Goal: Download file/media

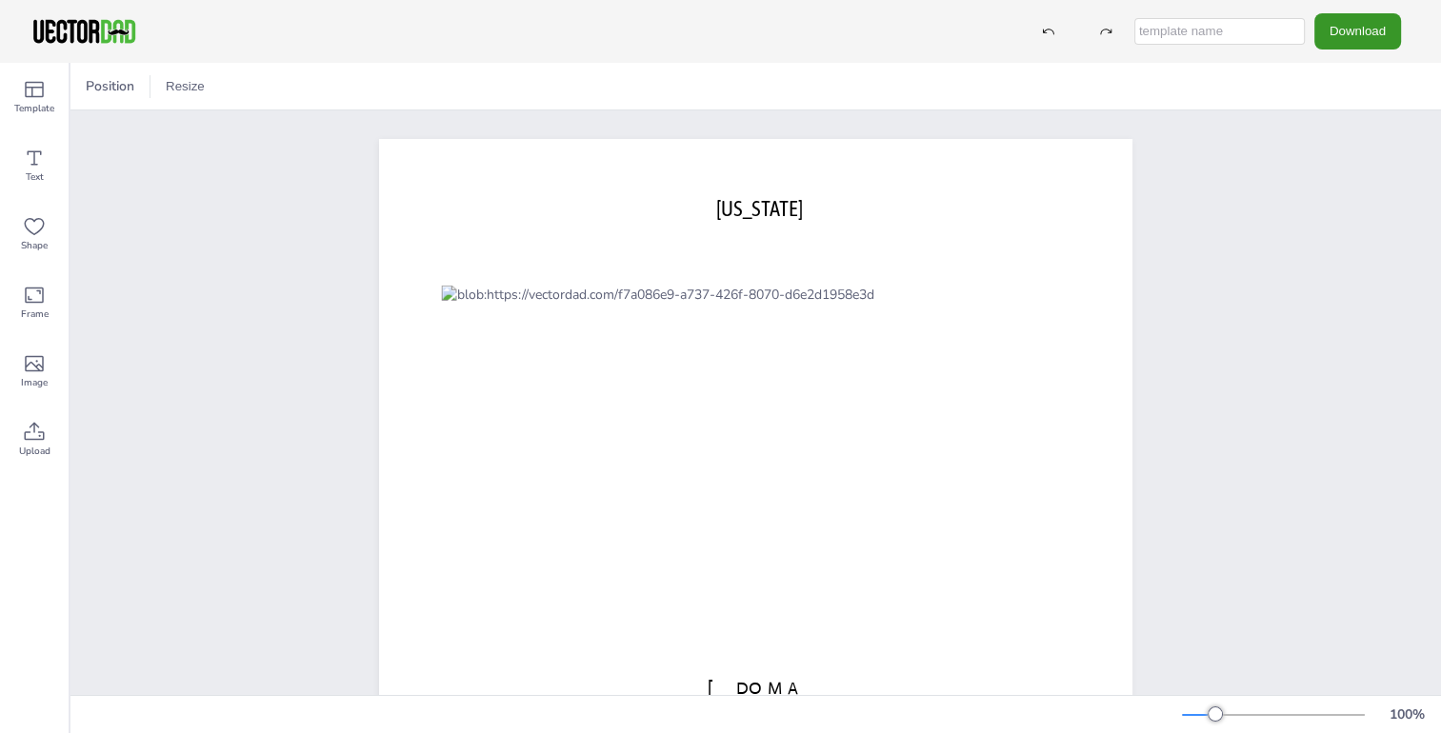
click at [1358, 30] on button "Download" at bounding box center [1357, 30] width 87 height 35
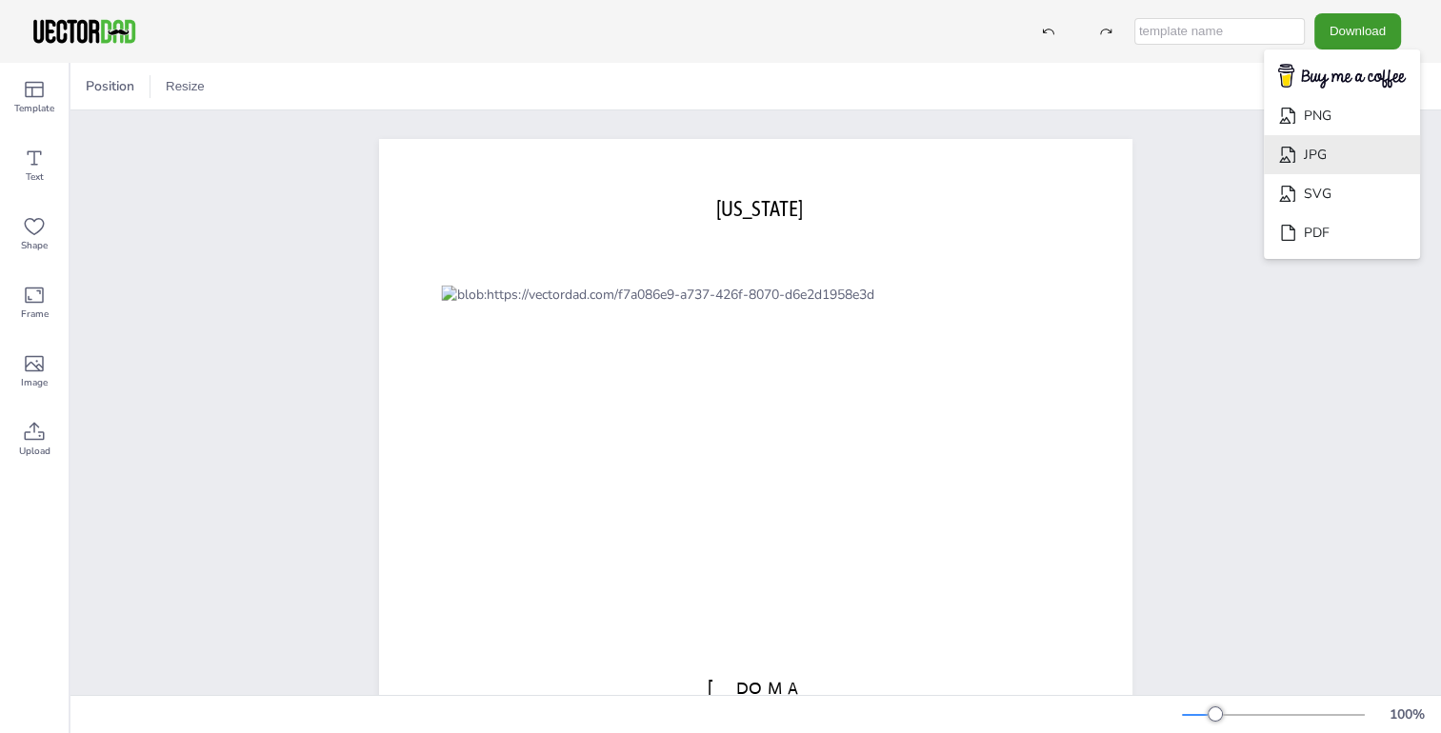
click at [1329, 153] on li "JPG" at bounding box center [1342, 154] width 156 height 39
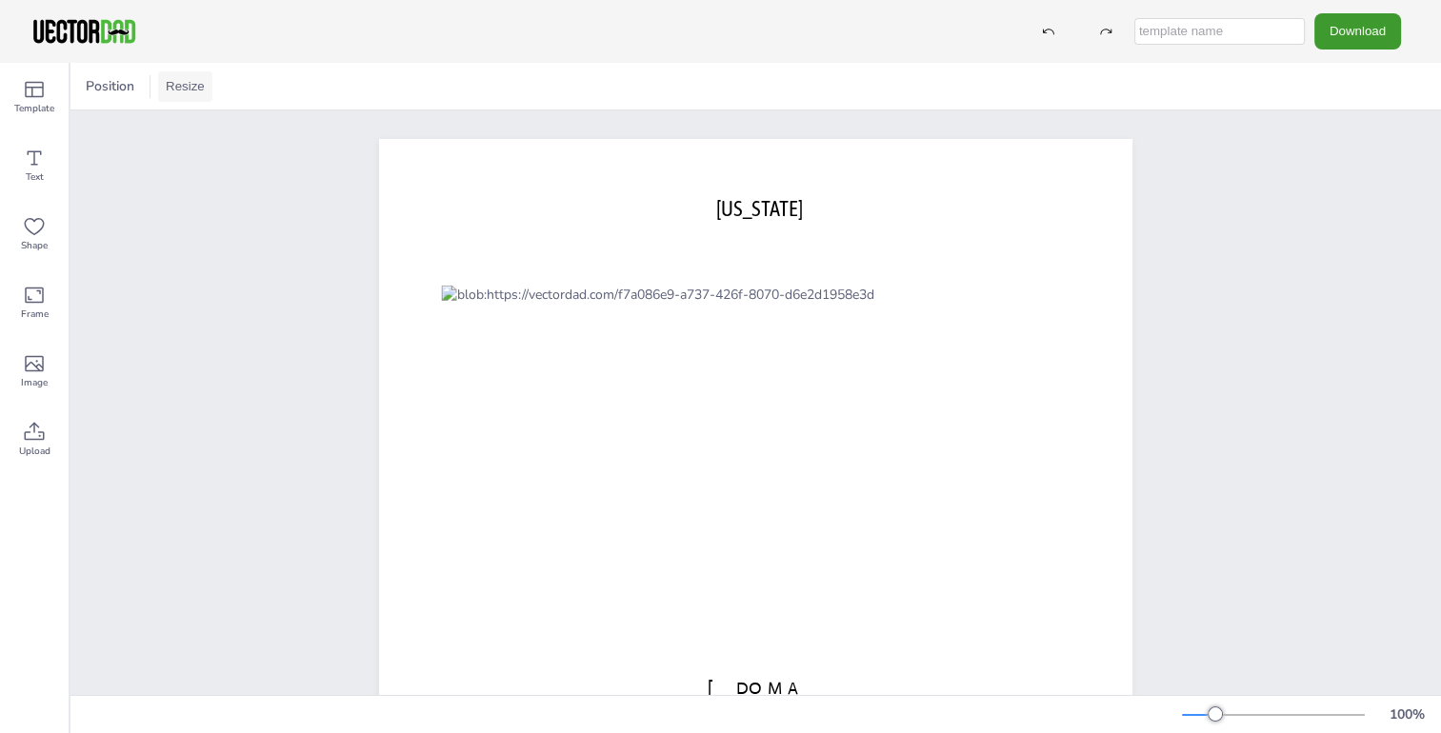
click at [183, 86] on button "Resize" at bounding box center [185, 86] width 54 height 30
click at [239, 288] on div "[US_STATE] [DOMAIN_NAME]" at bounding box center [755, 430] width 1371 height 640
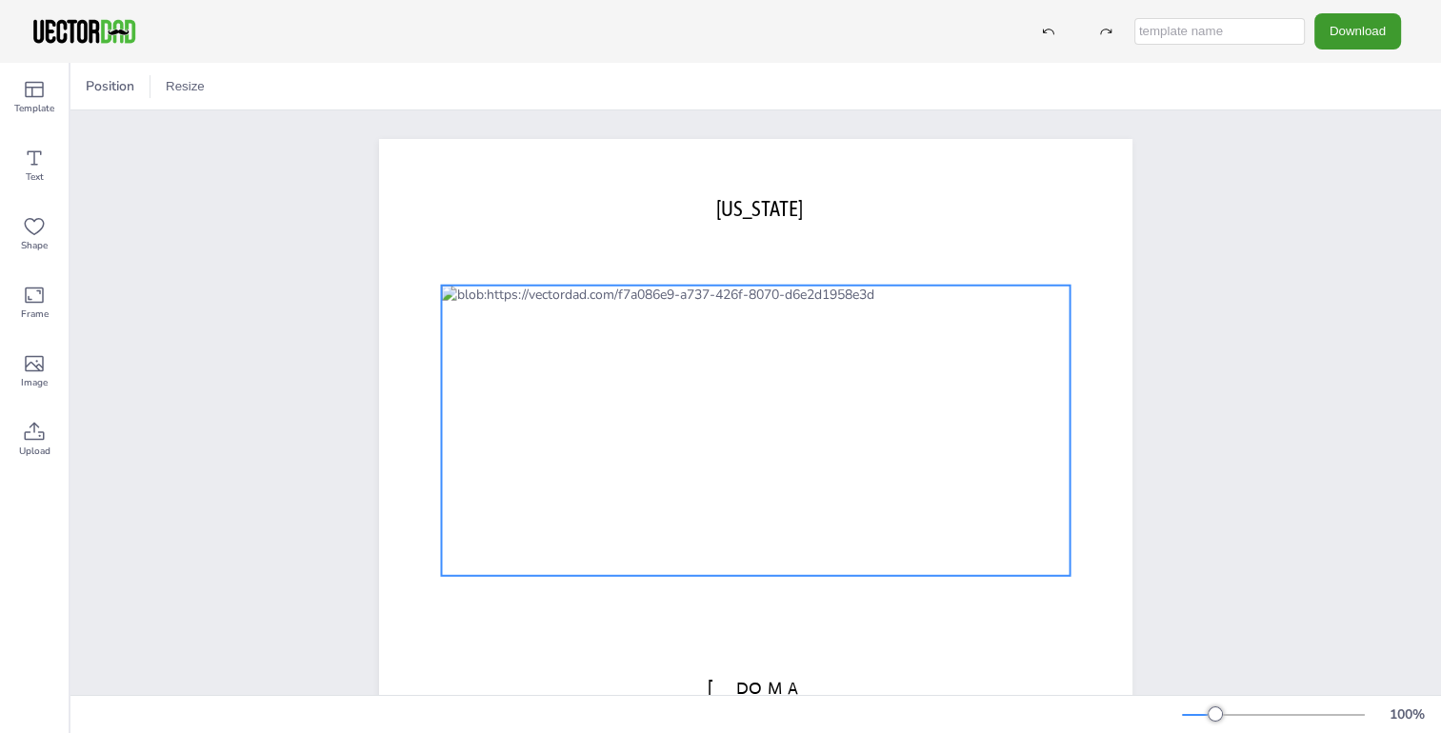
scroll to position [54, 0]
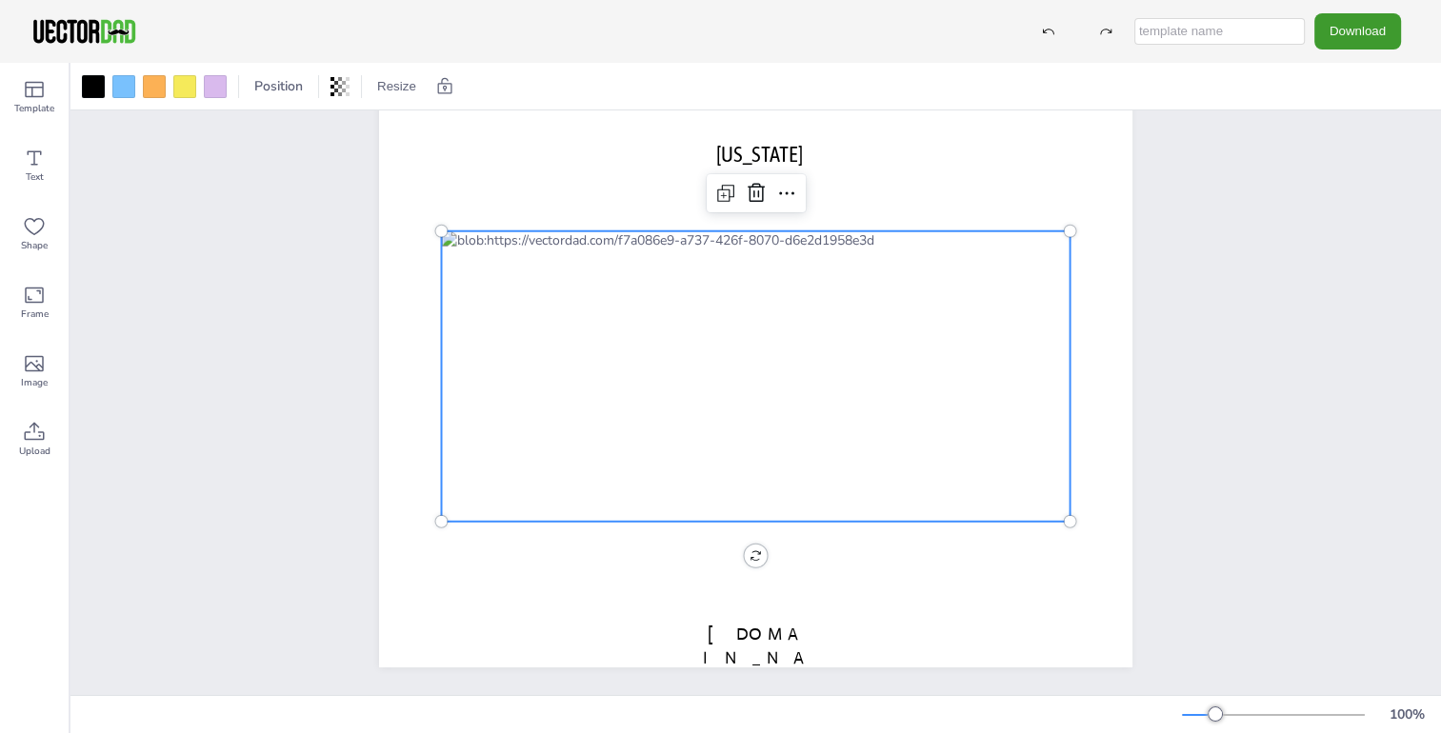
click at [870, 404] on div at bounding box center [755, 376] width 629 height 291
drag, startPoint x: 1073, startPoint y: 517, endPoint x: 1014, endPoint y: 516, distance: 58.1
click at [1014, 516] on div "[US_STATE] [DOMAIN_NAME]" at bounding box center [755, 376] width 753 height 583
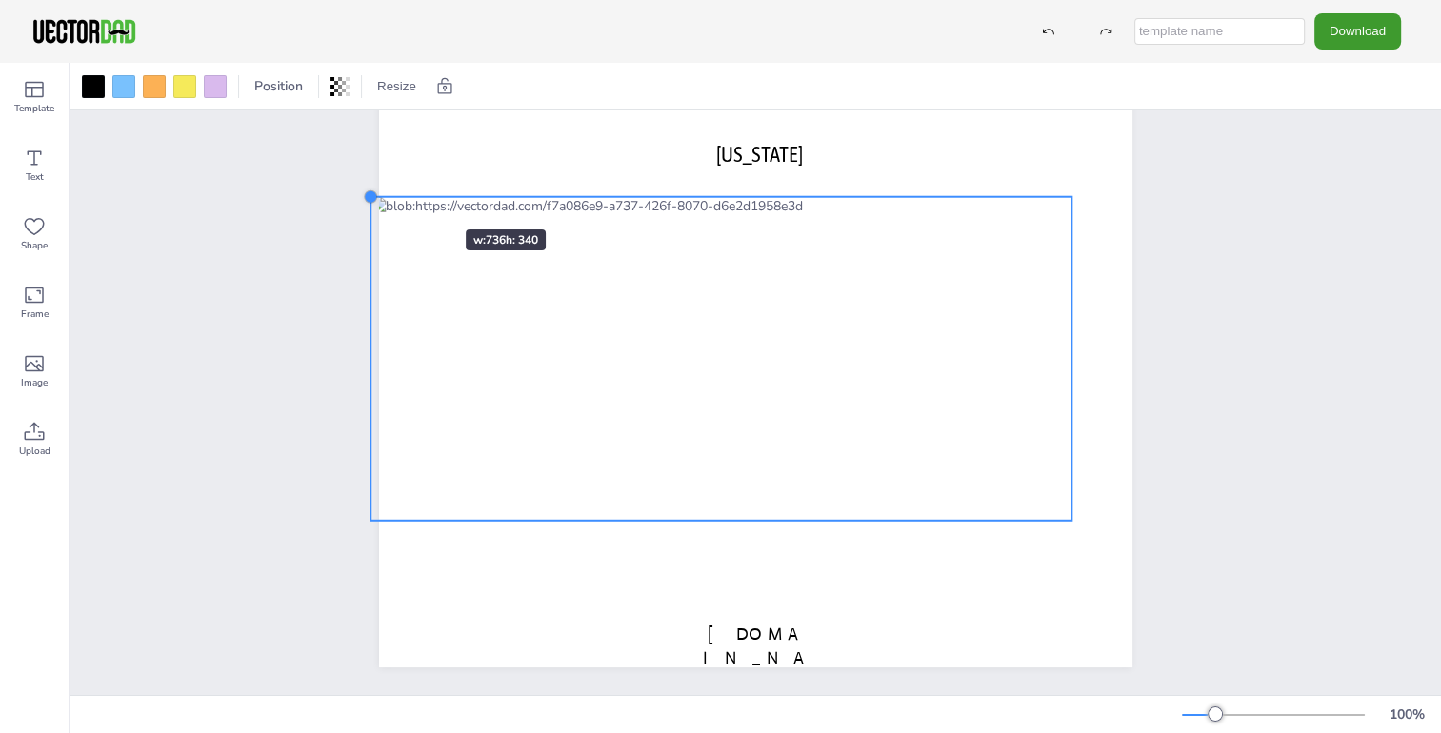
drag, startPoint x: 442, startPoint y: 230, endPoint x: 409, endPoint y: 195, distance: 47.8
click at [409, 195] on div "[US_STATE] [DOMAIN_NAME]" at bounding box center [755, 376] width 753 height 583
